Goal: Task Accomplishment & Management: Use online tool/utility

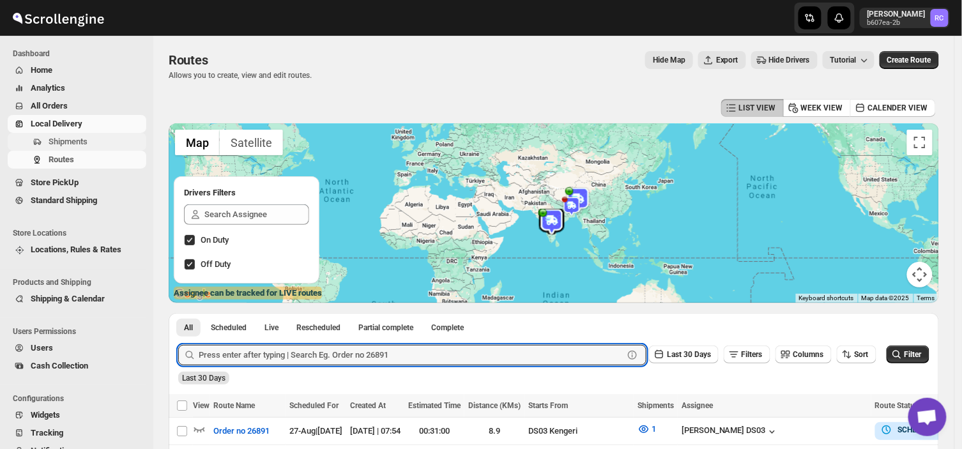
click at [82, 141] on span "Shipments" at bounding box center [68, 142] width 39 height 10
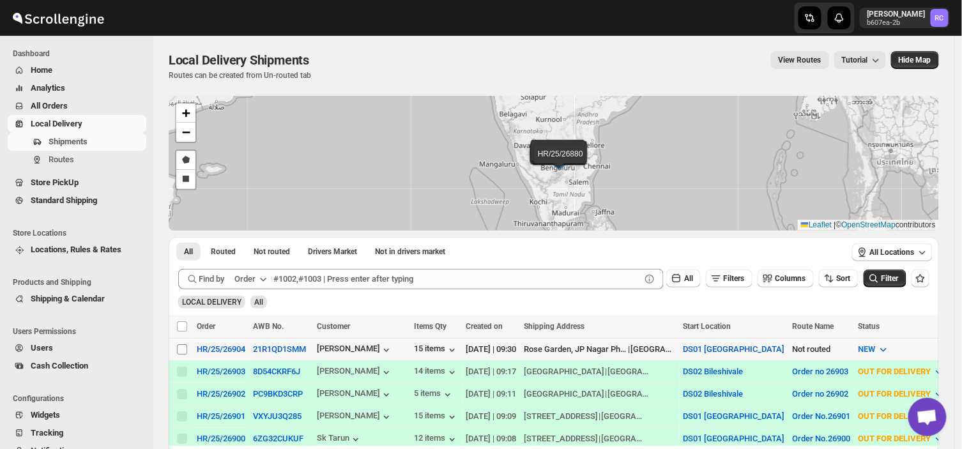
click at [181, 347] on input "Select shipment" at bounding box center [182, 349] width 10 height 10
checkbox input "true"
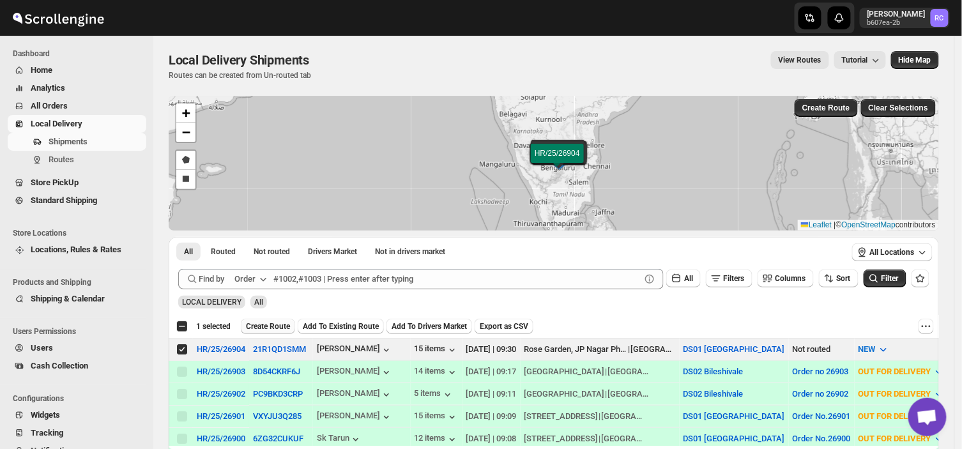
click at [271, 326] on span "Create Route" at bounding box center [268, 326] width 44 height 10
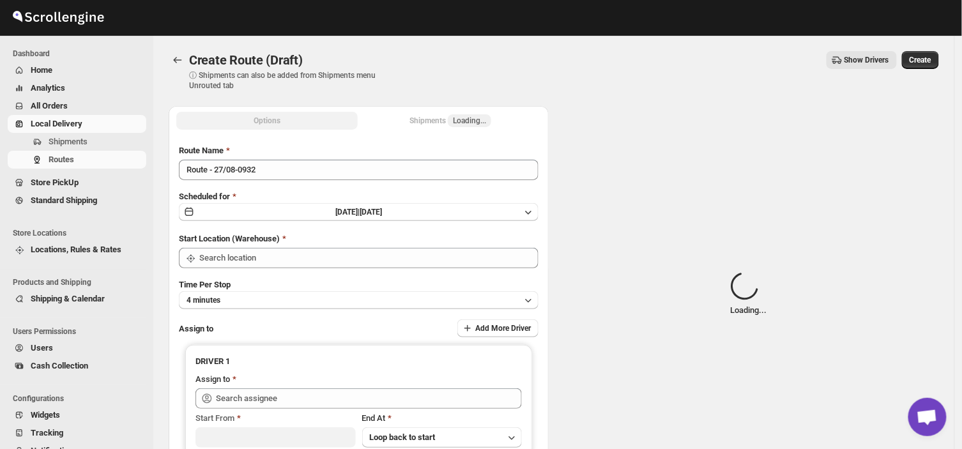
type input "DS01 [GEOGRAPHIC_DATA]"
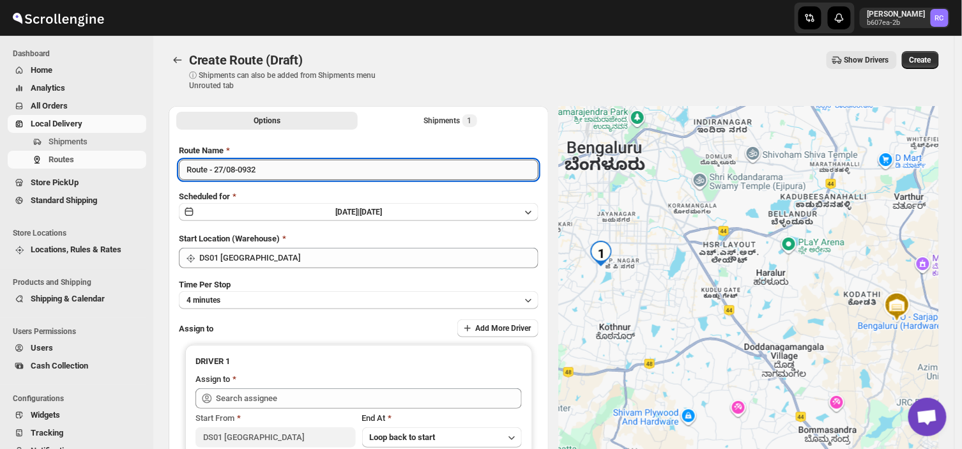
click at [267, 163] on input "Route - 27/08-0932" at bounding box center [359, 170] width 360 height 20
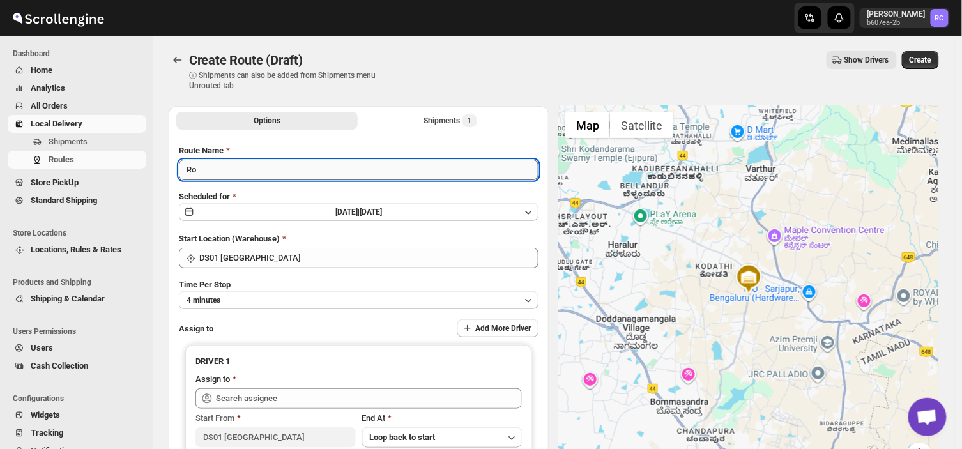
type input "R"
type input "Ordser no 26904"
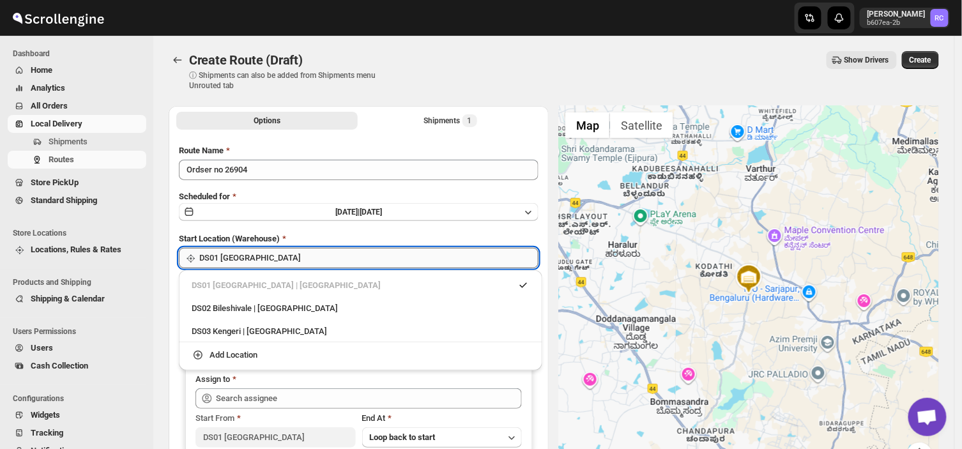
click at [269, 259] on input "DS01 [GEOGRAPHIC_DATA]" at bounding box center [368, 258] width 339 height 20
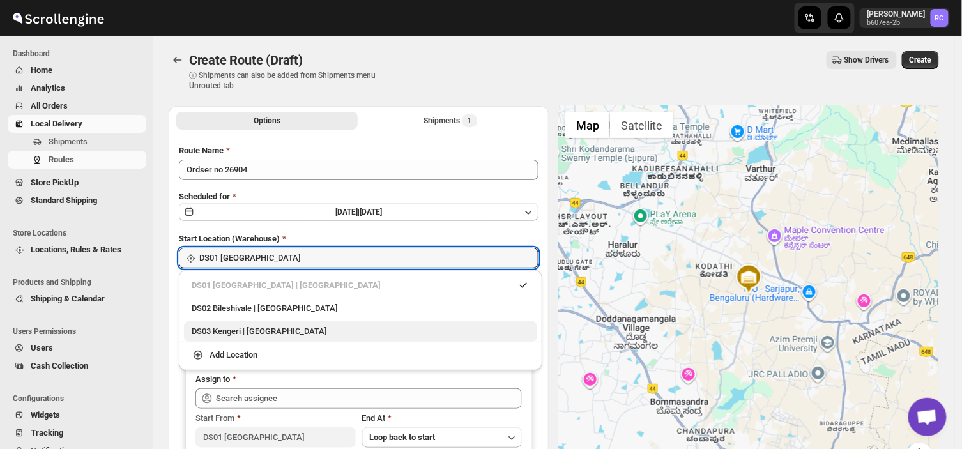
click at [207, 328] on div "DS03 Kengeri | [GEOGRAPHIC_DATA]" at bounding box center [361, 331] width 338 height 13
type input "DS03 Kengeri"
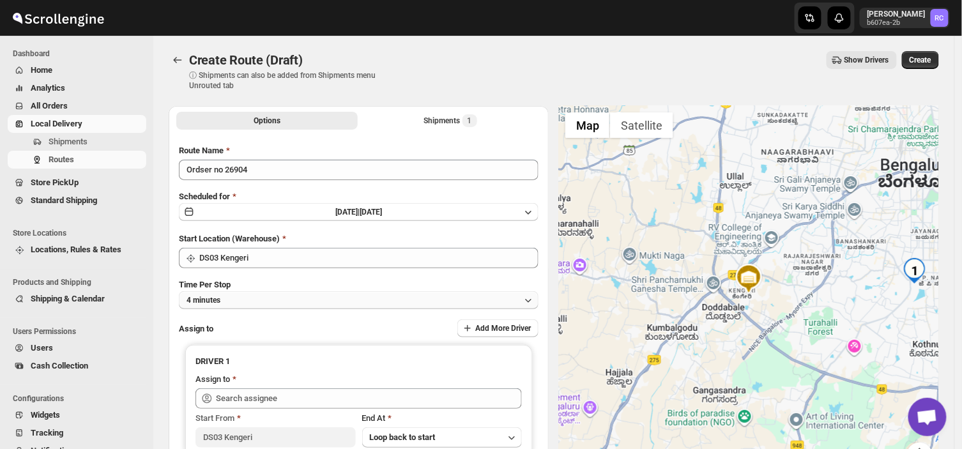
click at [238, 302] on button "4 minutes" at bounding box center [359, 300] width 360 height 18
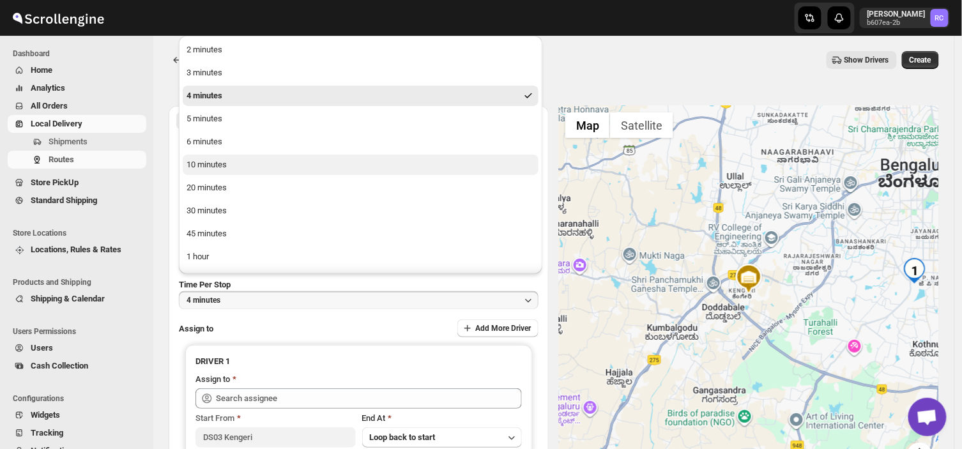
click at [211, 165] on div "10 minutes" at bounding box center [207, 164] width 40 height 13
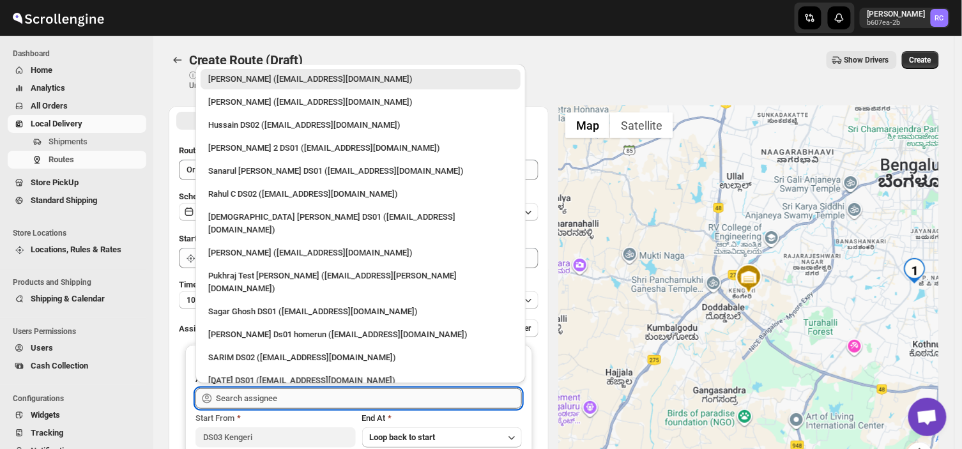
click at [290, 399] on input "text" at bounding box center [369, 398] width 306 height 20
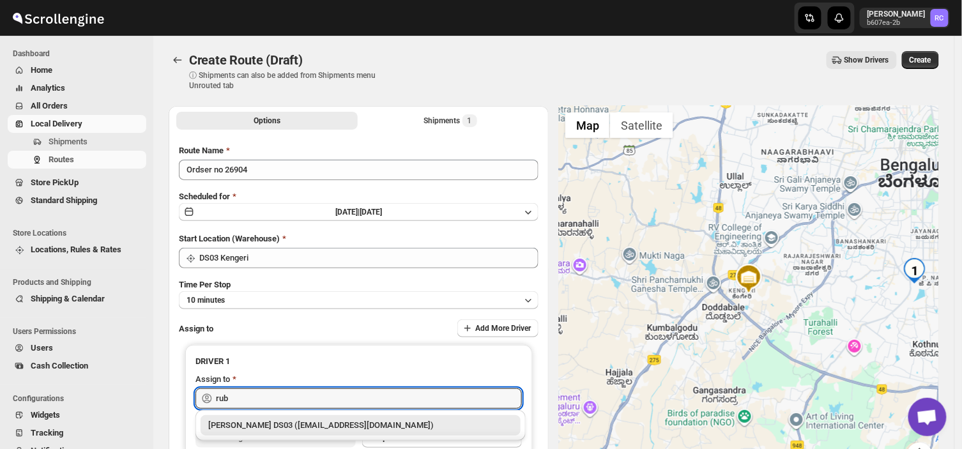
click at [252, 424] on div "[PERSON_NAME] DS03 ([EMAIL_ADDRESS][DOMAIN_NAME])" at bounding box center [360, 425] width 305 height 13
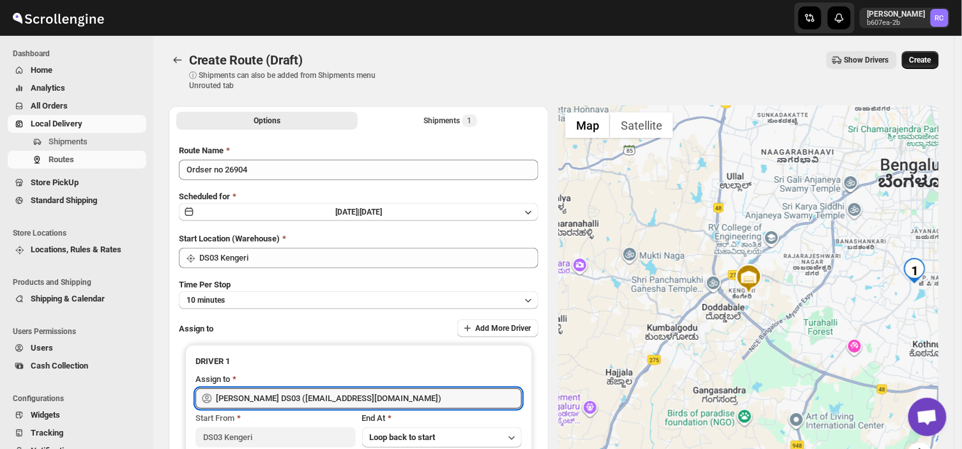
type input "[PERSON_NAME] DS03 ([EMAIL_ADDRESS][DOMAIN_NAME])"
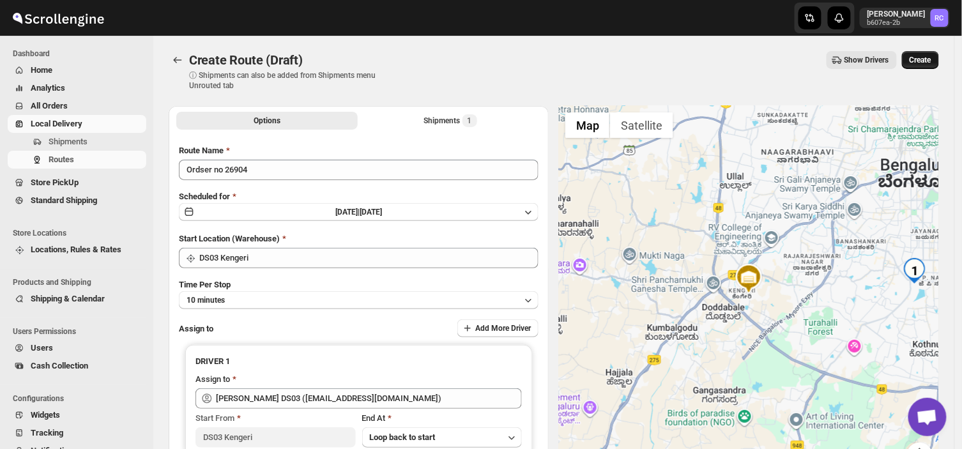
click at [926, 61] on span "Create" at bounding box center [921, 60] width 22 height 10
